Goal: Task Accomplishment & Management: Complete application form

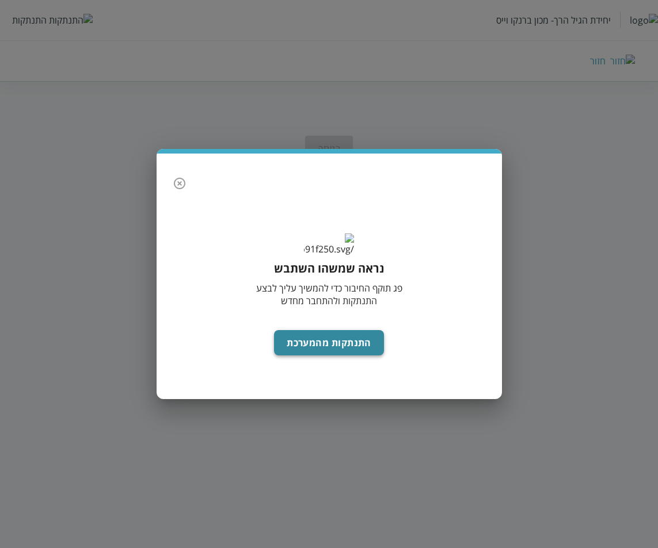
click at [316, 354] on button "התנתקות מהמערכת" at bounding box center [329, 342] width 110 height 25
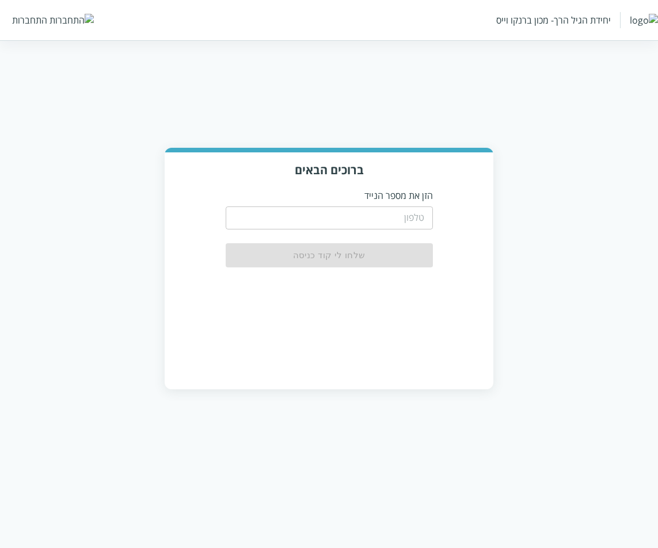
drag, startPoint x: 0, startPoint y: 0, endPoint x: 406, endPoint y: 208, distance: 456.5
click at [406, 208] on input "tel" at bounding box center [329, 218] width 207 height 23
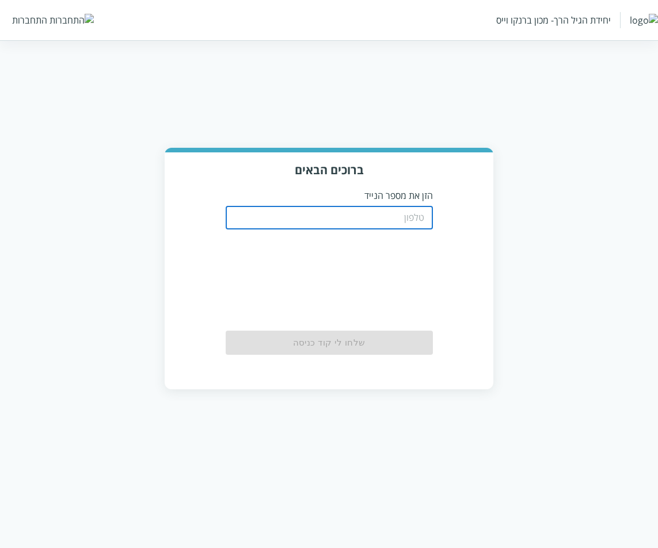
type input "0533115537"
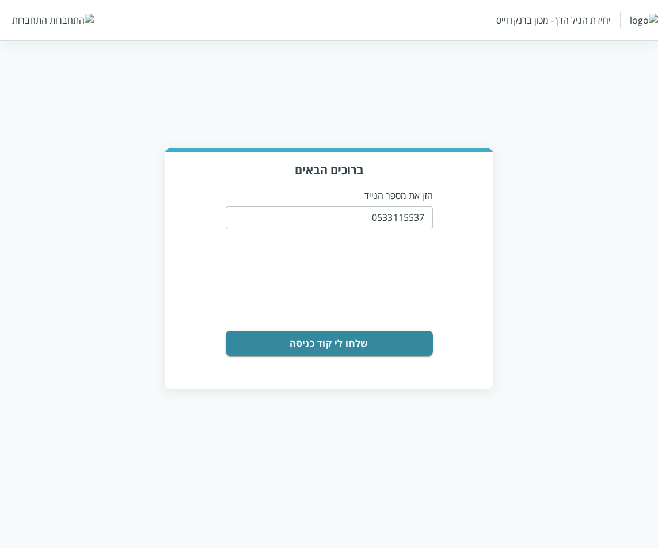
click at [371, 337] on button "שלחו לי קוד כניסה" at bounding box center [329, 343] width 207 height 25
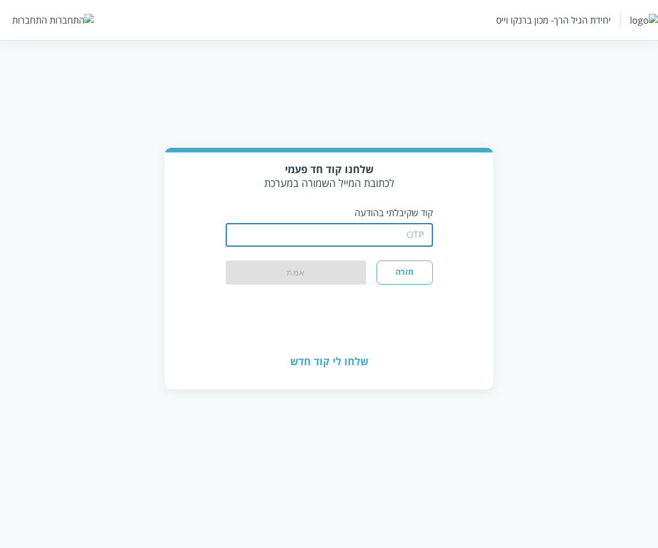
click at [405, 230] on input "string" at bounding box center [329, 235] width 207 height 23
type input "1234"
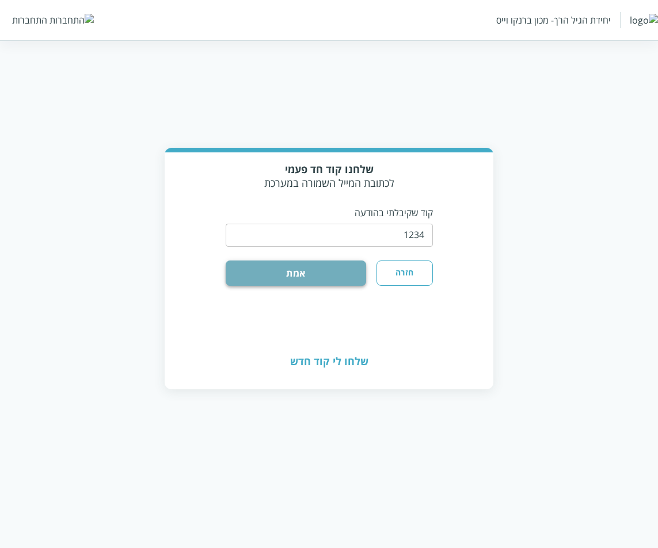
click at [342, 268] on button "אמת" at bounding box center [296, 273] width 141 height 25
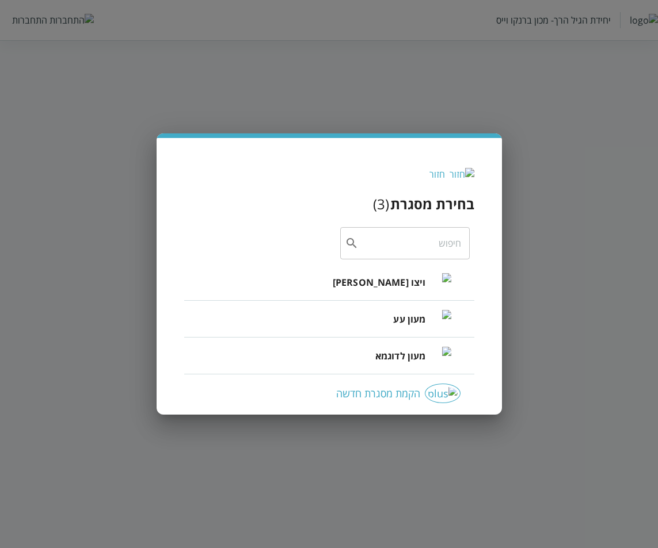
click at [402, 287] on span "ויצו רפפורט" at bounding box center [379, 283] width 93 height 14
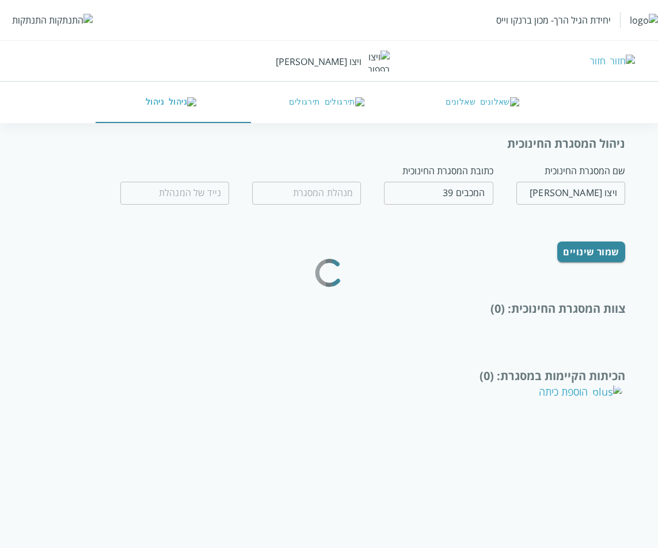
type input "חנה לל"
type input "0532654189"
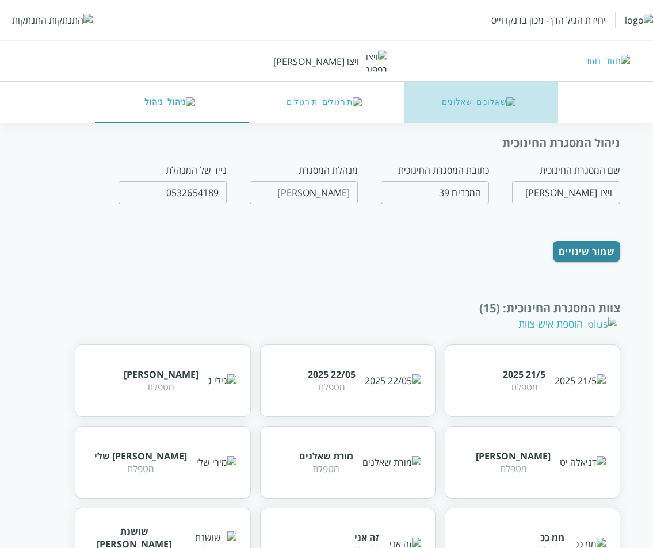
drag, startPoint x: 463, startPoint y: 92, endPoint x: 462, endPoint y: 110, distance: 18.4
click at [463, 93] on button "שאלונים" at bounding box center [481, 102] width 155 height 41
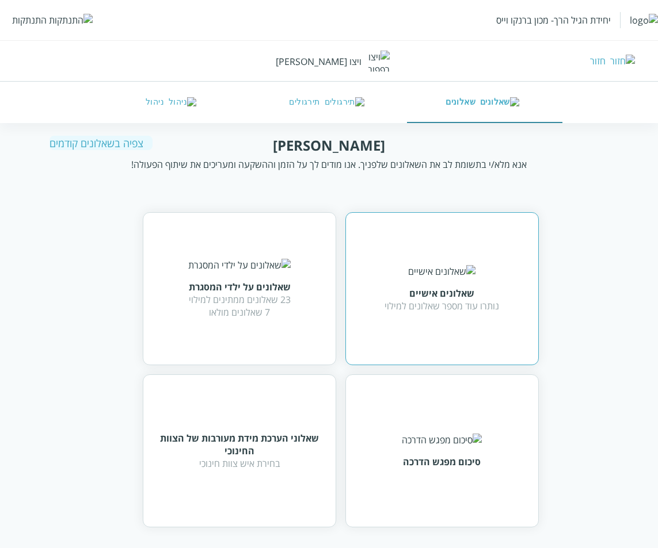
click at [432, 308] on div "נותרו עוד מספר שאלונים למילוי" at bounding box center [441, 306] width 114 height 13
